Goal: Task Accomplishment & Management: Use online tool/utility

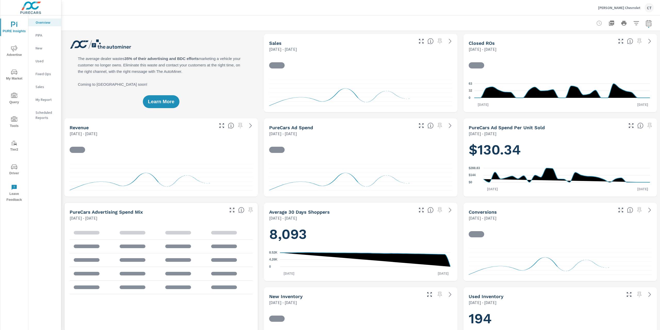
click at [645, 22] on icon "button" at bounding box center [648, 23] width 6 height 6
click at [617, 41] on select "Custom [DATE] Last week Last 7 days Last 14 days Last 30 days Last 45 days Last…" at bounding box center [602, 44] width 56 height 10
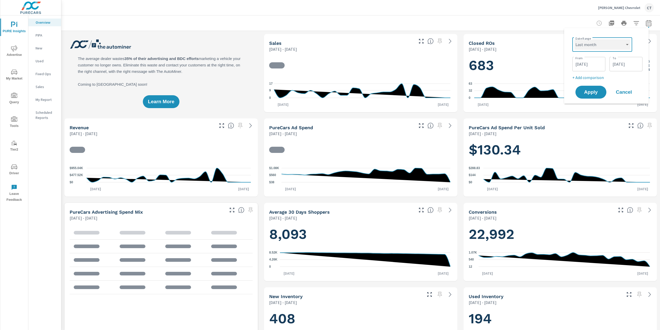
click at [574, 39] on select "Custom [DATE] Last week Last 7 days Last 14 days Last 30 days Last 45 days Last…" at bounding box center [602, 44] width 56 height 10
select select "Last month"
click at [598, 72] on span "Apply" at bounding box center [590, 72] width 21 height 5
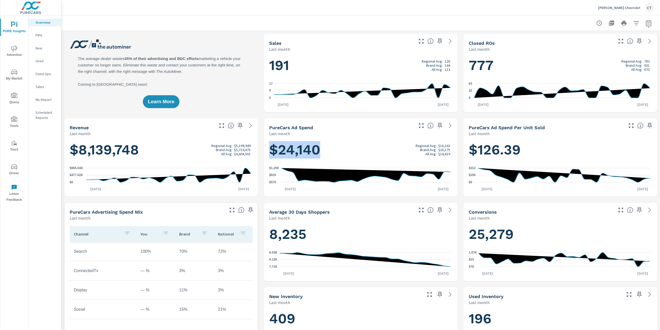
drag, startPoint x: 291, startPoint y: 149, endPoint x: 265, endPoint y: 149, distance: 25.8
click at [266, 149] on div "$24,140 Regional Avg: $16,163 Brand Avg: $20,175 All Avg: $14,619 $570 $910 $1.…" at bounding box center [360, 167] width 189 height 56
copy h1 "$24,140"
click at [13, 171] on span "Driver" at bounding box center [14, 170] width 25 height 13
